Goal: Task Accomplishment & Management: Complete application form

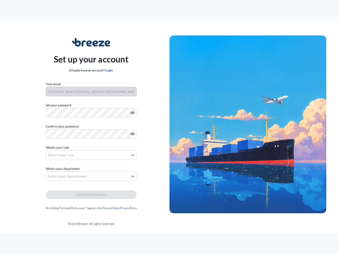
click at [170, 127] on img at bounding box center [248, 125] width 157 height 178
click at [131, 113] on icon "Show password" at bounding box center [132, 113] width 4 height 3
click at [131, 134] on icon "Show password" at bounding box center [132, 134] width 4 height 3
click at [58, 148] on span "What's your role" at bounding box center [57, 147] width 23 height 5
click at [91, 155] on button "Select your role" at bounding box center [91, 156] width 91 height 10
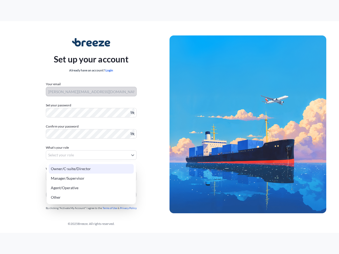
click at [64, 169] on div "Owner/C-suite/Director" at bounding box center [91, 169] width 85 height 10
select select "owner/c-suite/director"
click at [91, 177] on button "Select your department" at bounding box center [91, 177] width 91 height 10
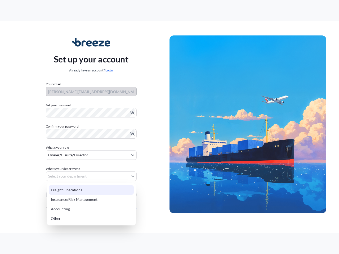
click at [91, 195] on div "Insurance/Risk Management" at bounding box center [91, 200] width 85 height 10
select select "insurance/risk management"
